Goal: Navigation & Orientation: Find specific page/section

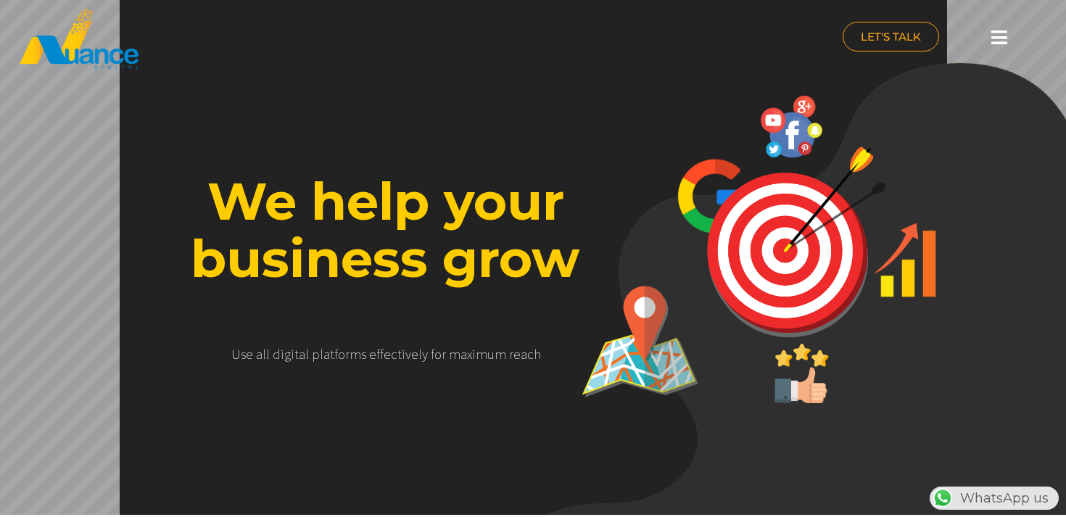
click at [1002, 36] on icon at bounding box center [999, 37] width 16 height 18
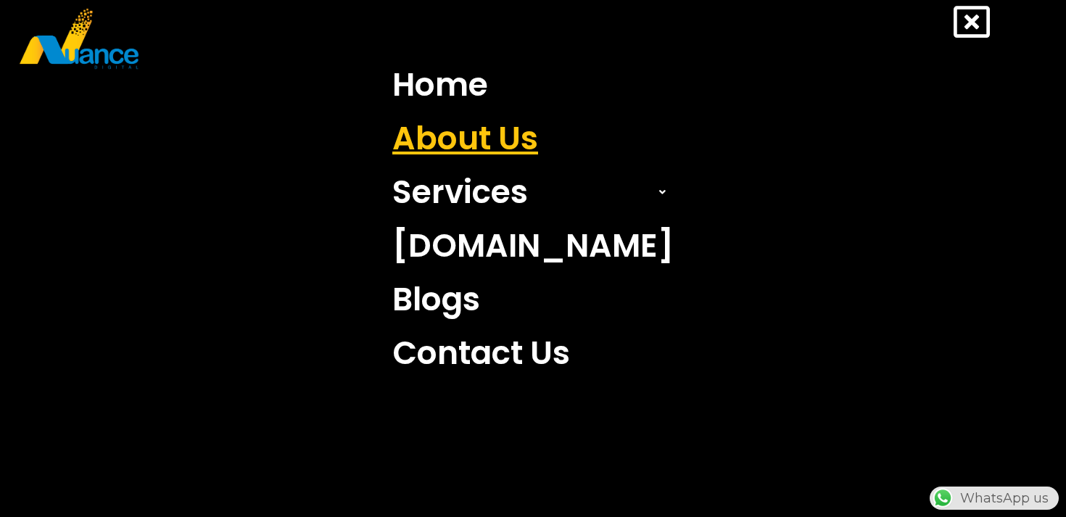
click at [523, 136] on link "About Us" at bounding box center [532, 139] width 303 height 54
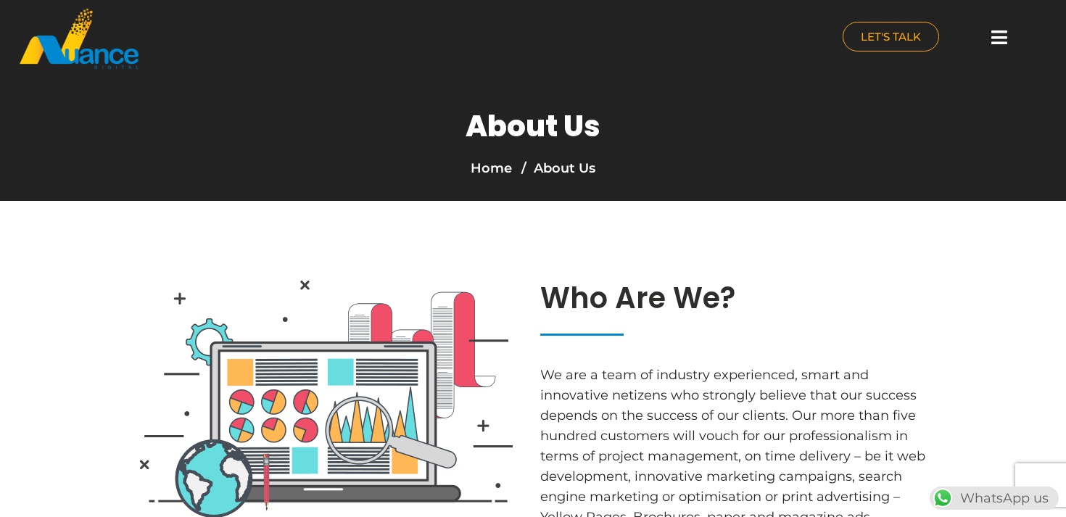
click at [1004, 42] on icon at bounding box center [999, 37] width 16 height 18
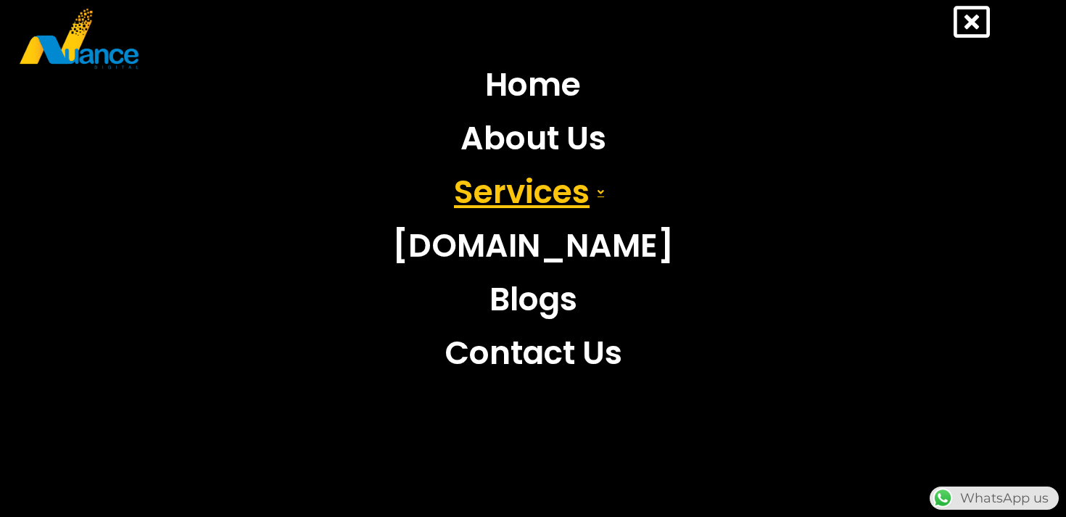
click at [550, 197] on link "Services" at bounding box center [532, 192] width 303 height 54
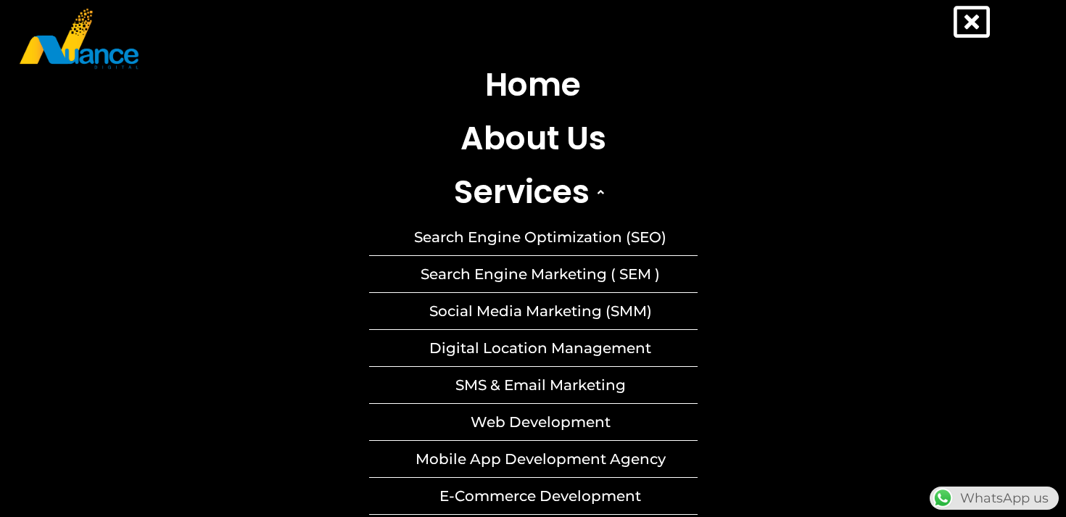
click at [771, 261] on nav "Home About Us Services Search Engine Optimization (SEO) Search Engine Marketing…" at bounding box center [533, 422] width 1023 height 728
